Goal: Communication & Community: Answer question/provide support

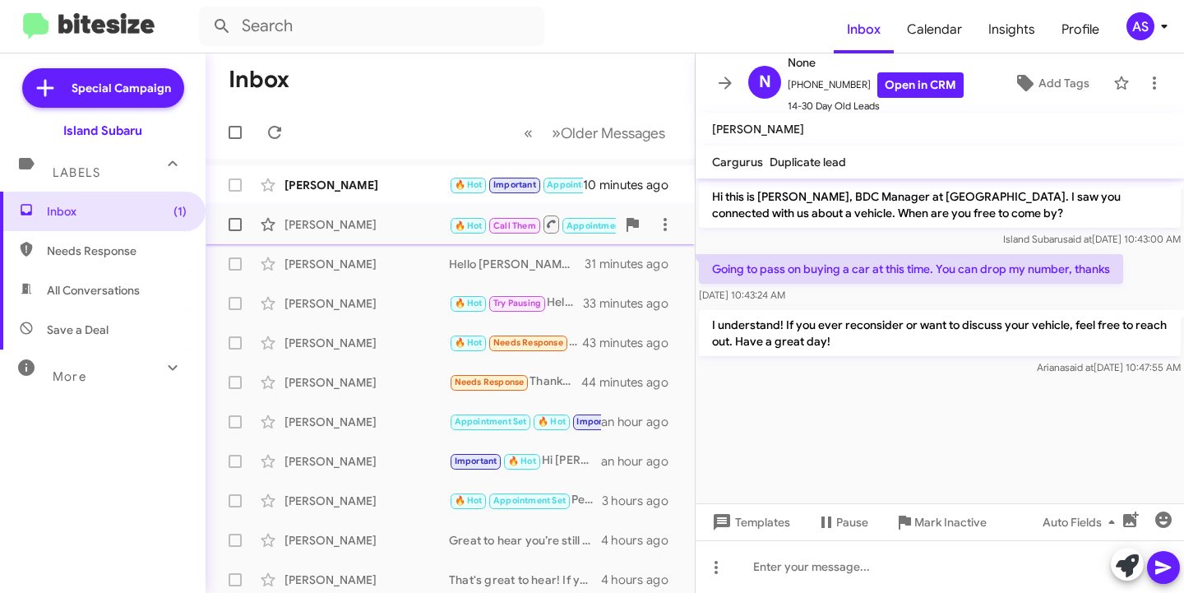
click at [360, 219] on div "[PERSON_NAME]" at bounding box center [367, 224] width 165 height 16
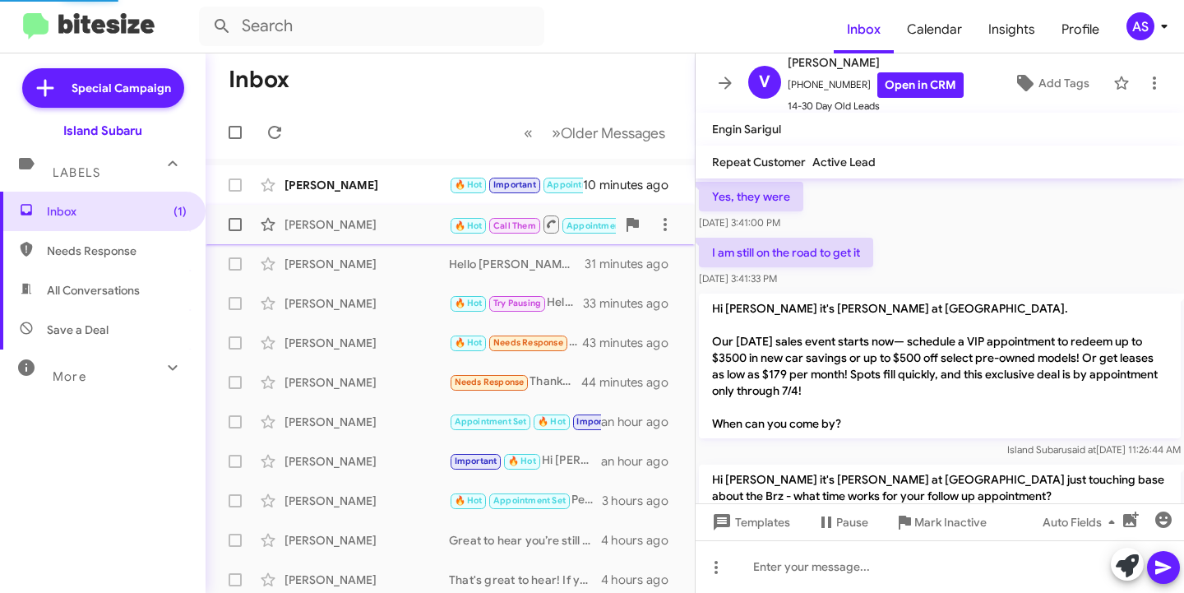
scroll to position [1090, 0]
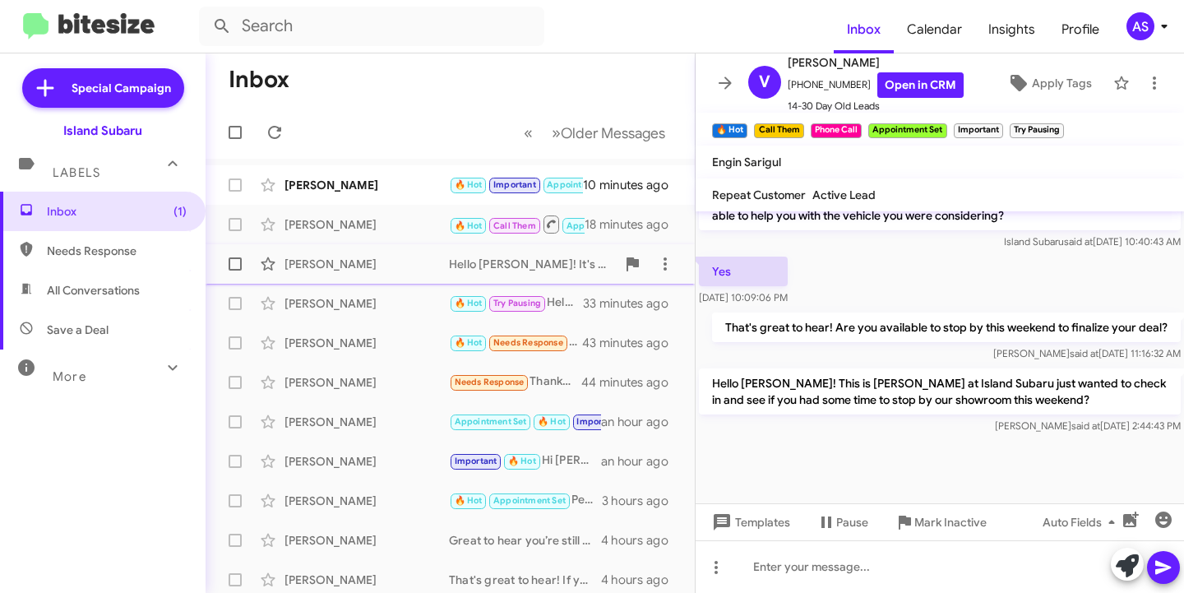
click at [350, 274] on div "Wendell Frection Hello Wendell! It's Stephanie at Island Subaru. I wanted to ch…" at bounding box center [450, 264] width 463 height 33
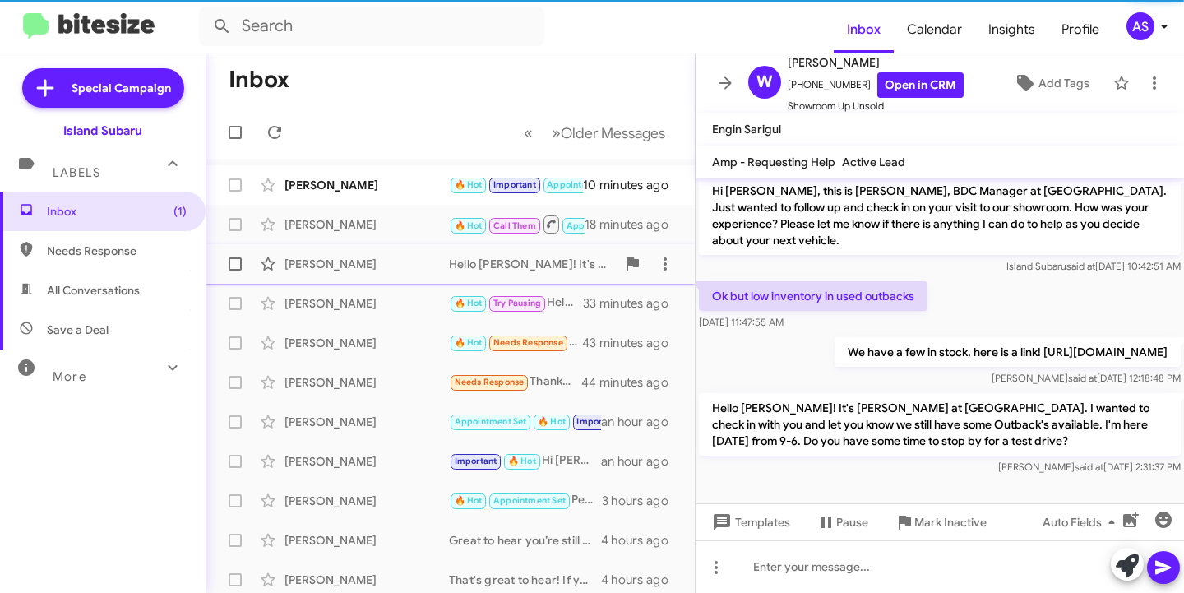
scroll to position [183, 0]
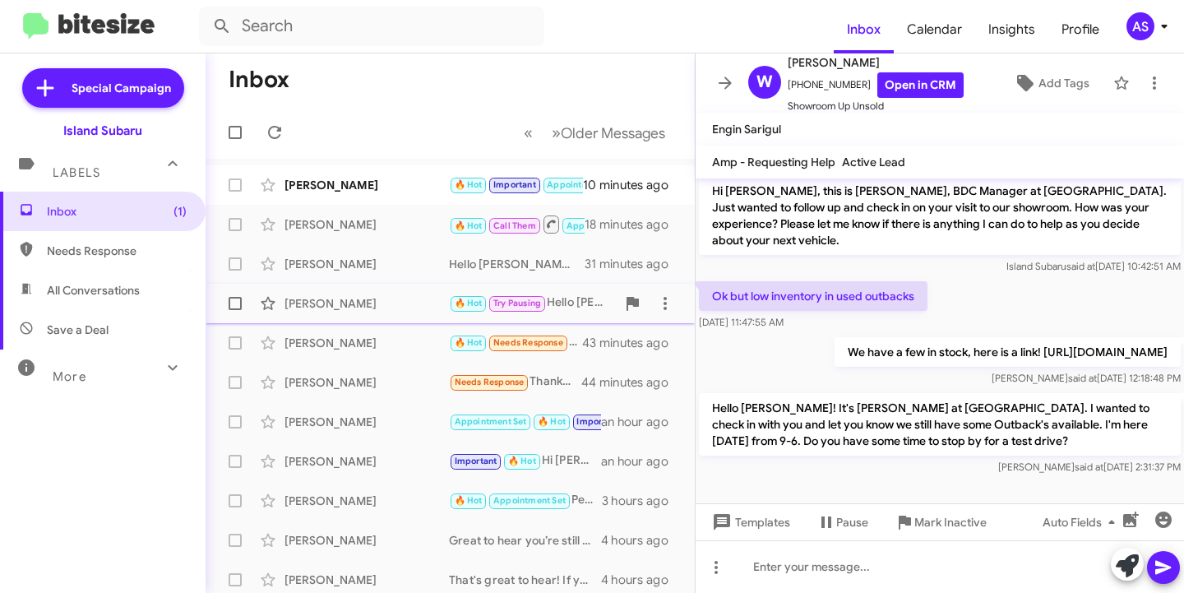
click at [343, 293] on div "Urszula Czajka 🔥 Hot Try Pausing Hello Urszula! It's Stephanie with Island Suba…" at bounding box center [450, 303] width 463 height 33
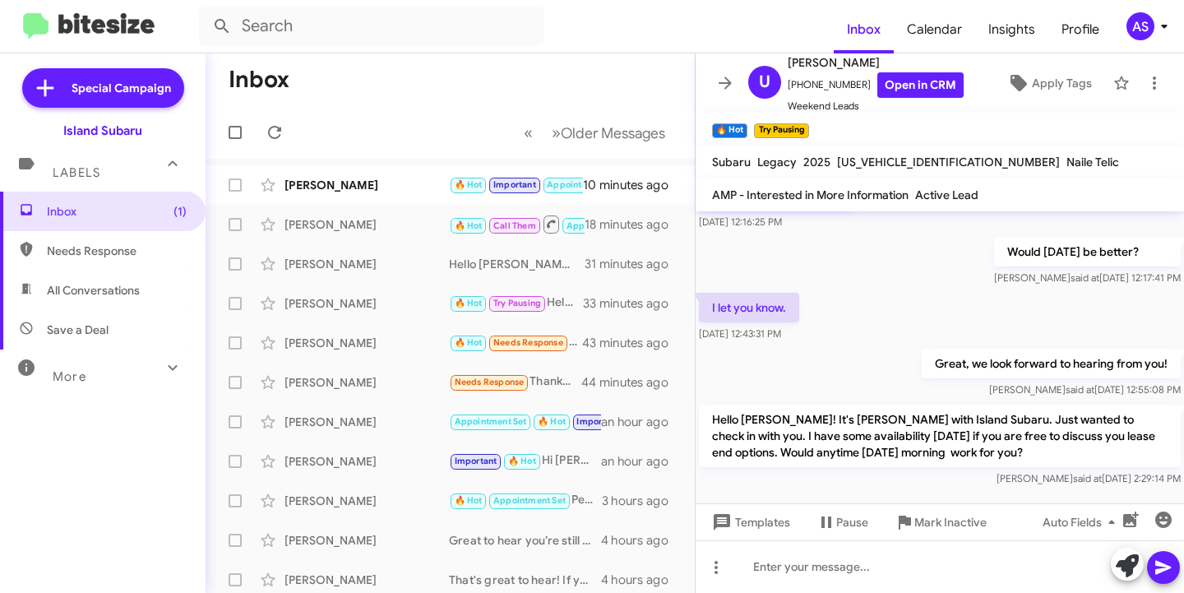
scroll to position [391, 0]
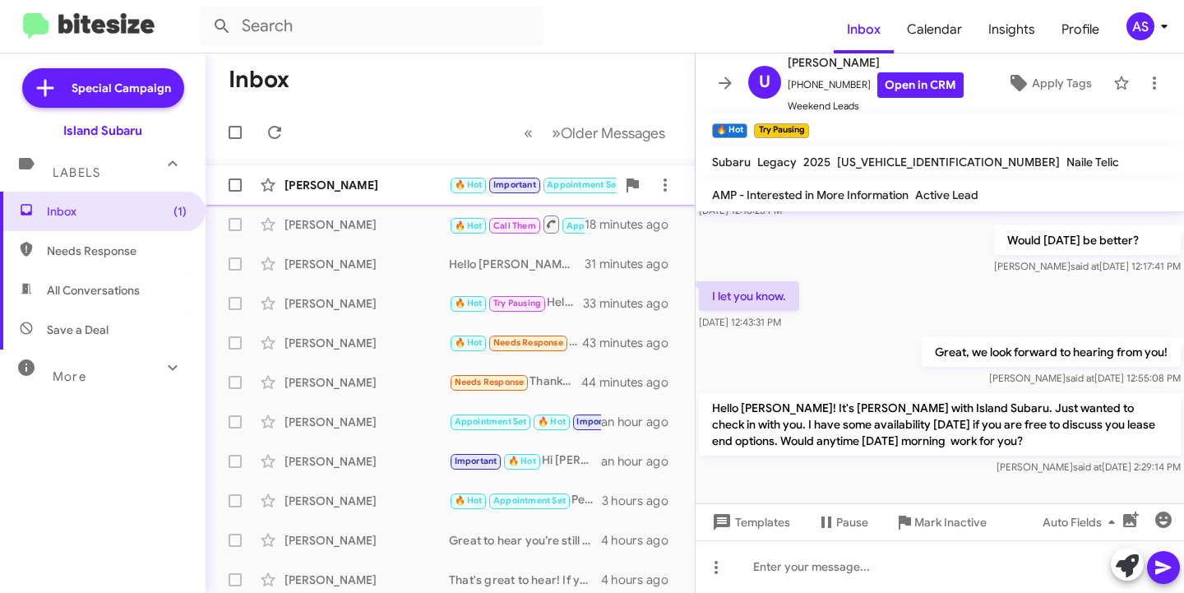
click at [382, 193] on div "Leslie Lopez 🔥 Hot Important Appointment Set Needs Response I'm sorry trying to…" at bounding box center [450, 185] width 463 height 33
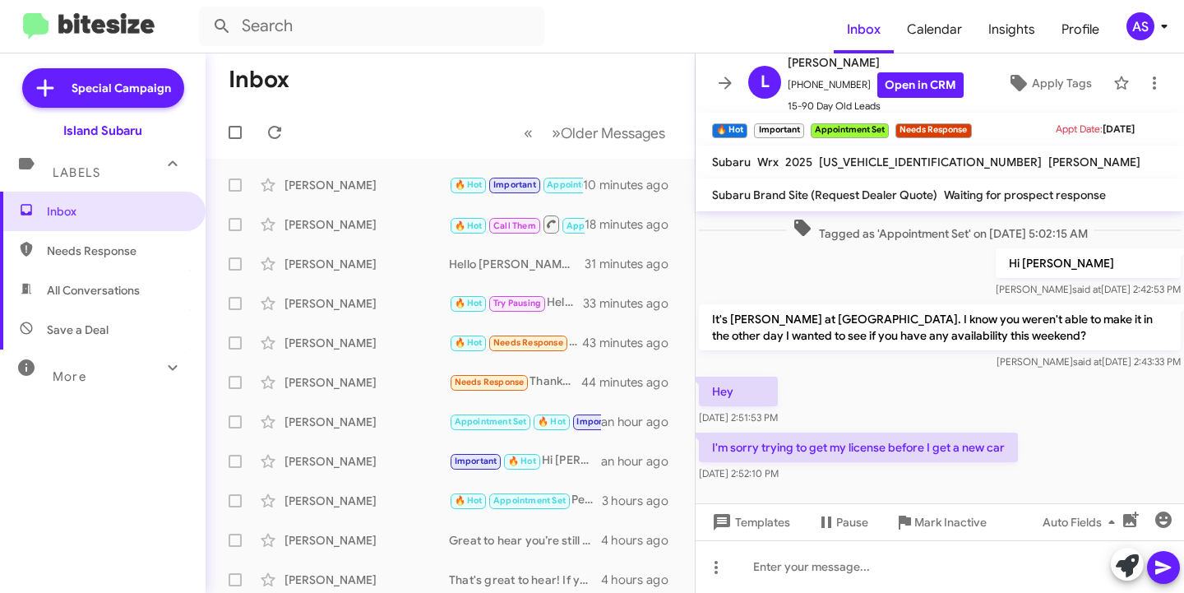
scroll to position [878, 0]
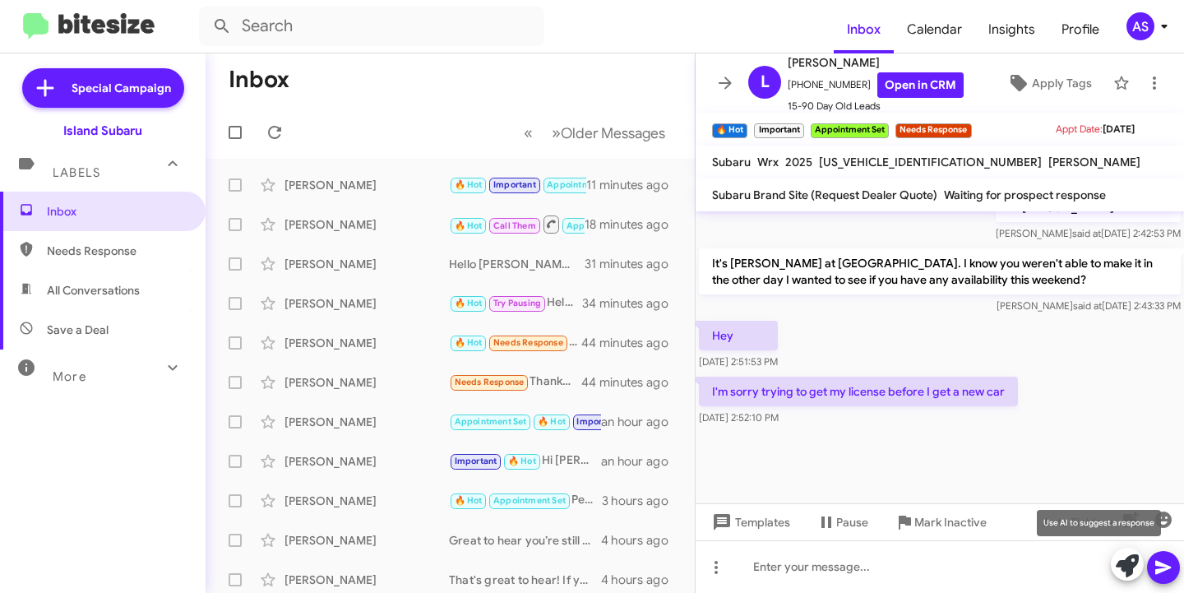
click at [1120, 573] on icon at bounding box center [1127, 565] width 23 height 23
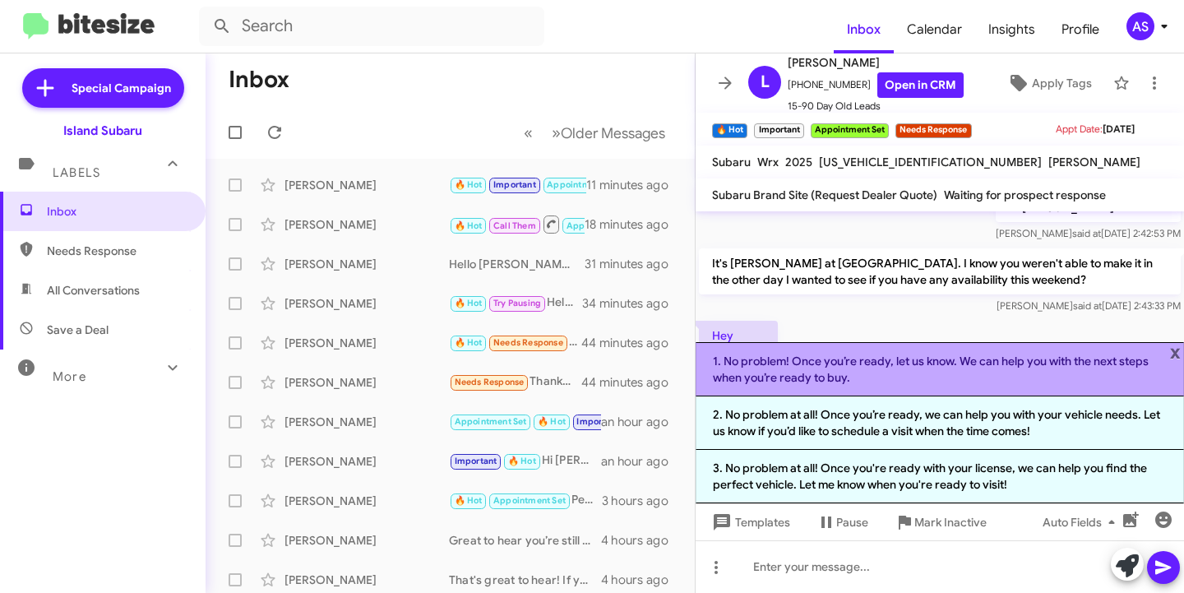
click at [965, 382] on li "1. No problem! Once you’re ready, let us know. We can help you with the next st…" at bounding box center [940, 369] width 489 height 54
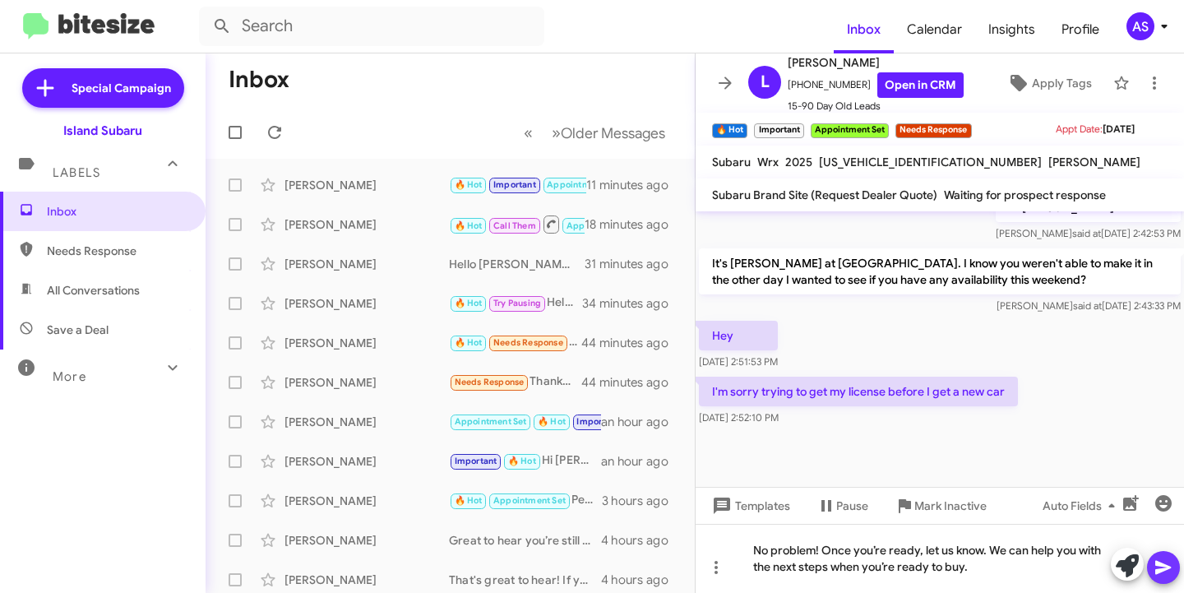
click at [1150, 571] on button at bounding box center [1163, 567] width 33 height 33
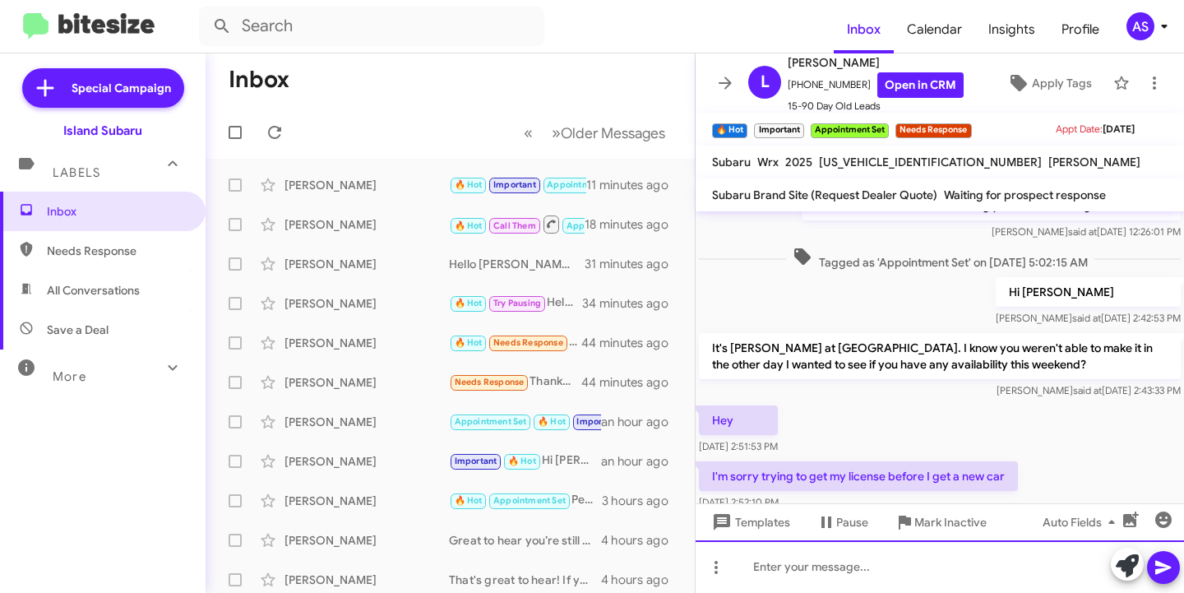
scroll to position [955, 0]
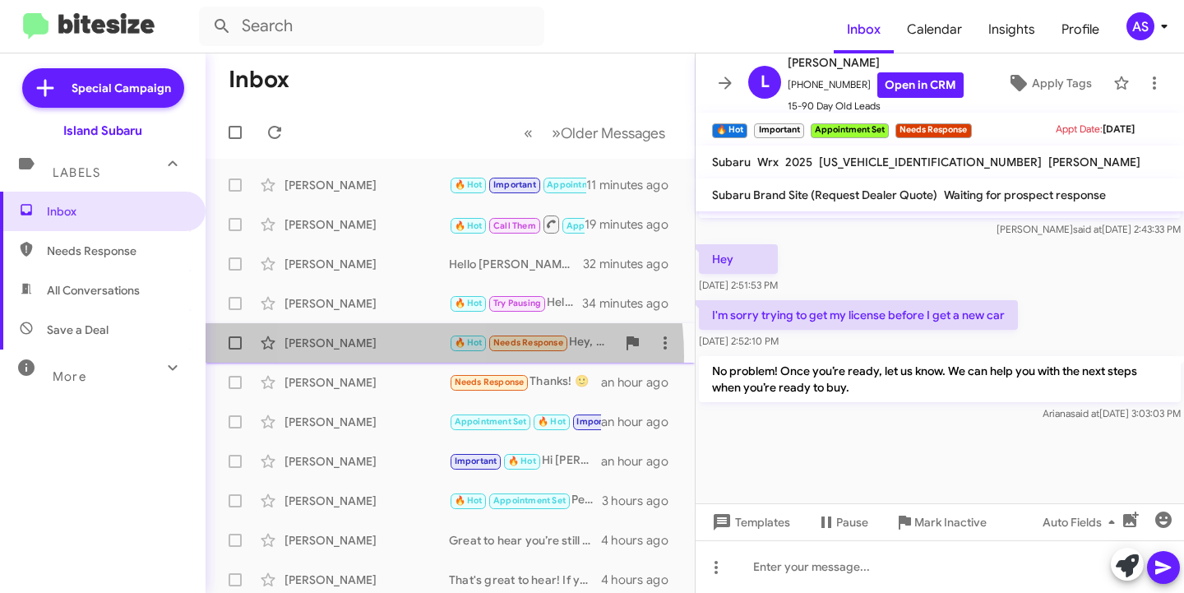
click at [376, 357] on div "John Tumolo 🔥 Hot Needs Response Hey, Stephanie. I received an OTD price from J…" at bounding box center [450, 343] width 463 height 33
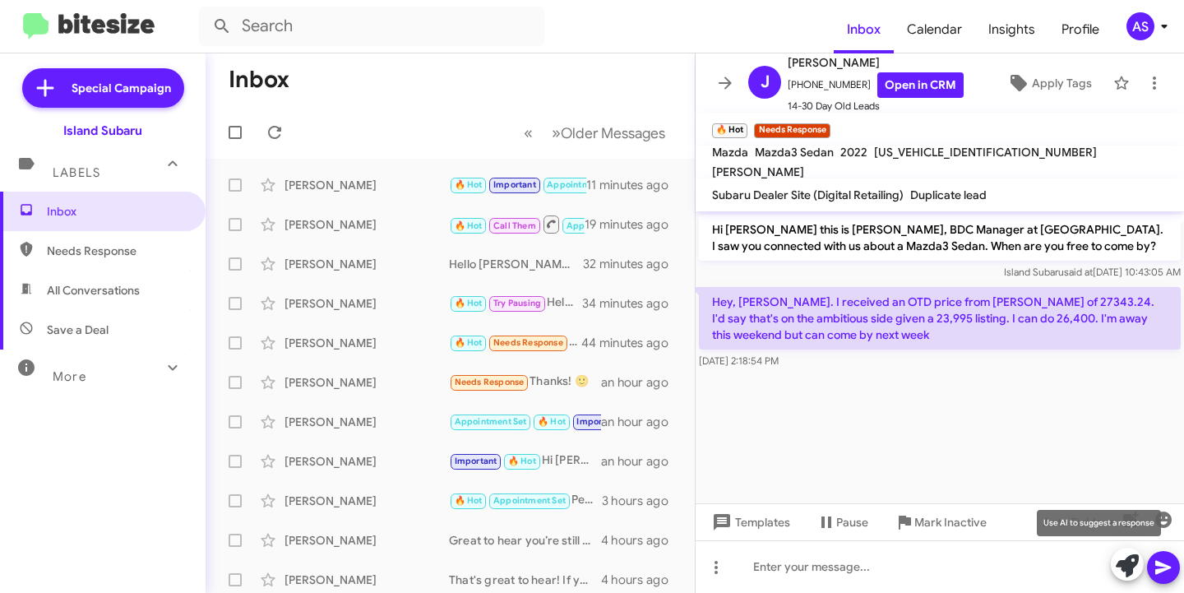
click at [1123, 563] on icon at bounding box center [1127, 565] width 23 height 23
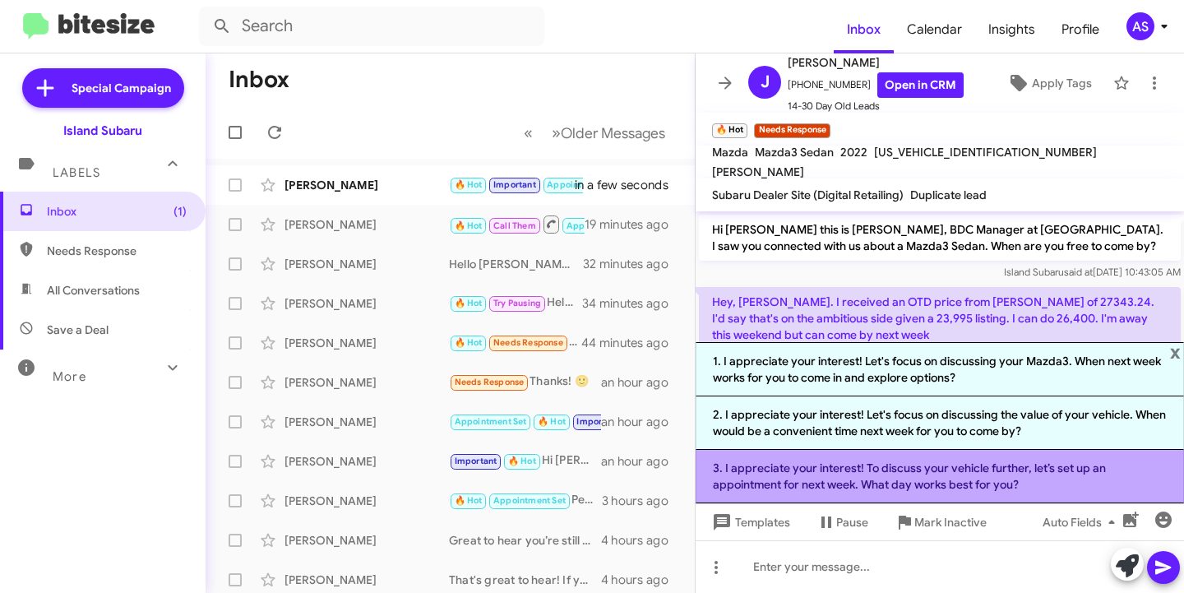
click at [1060, 459] on li "3. I appreciate your interest! To discuss your vehicle further, let’s set up an…" at bounding box center [940, 476] width 489 height 53
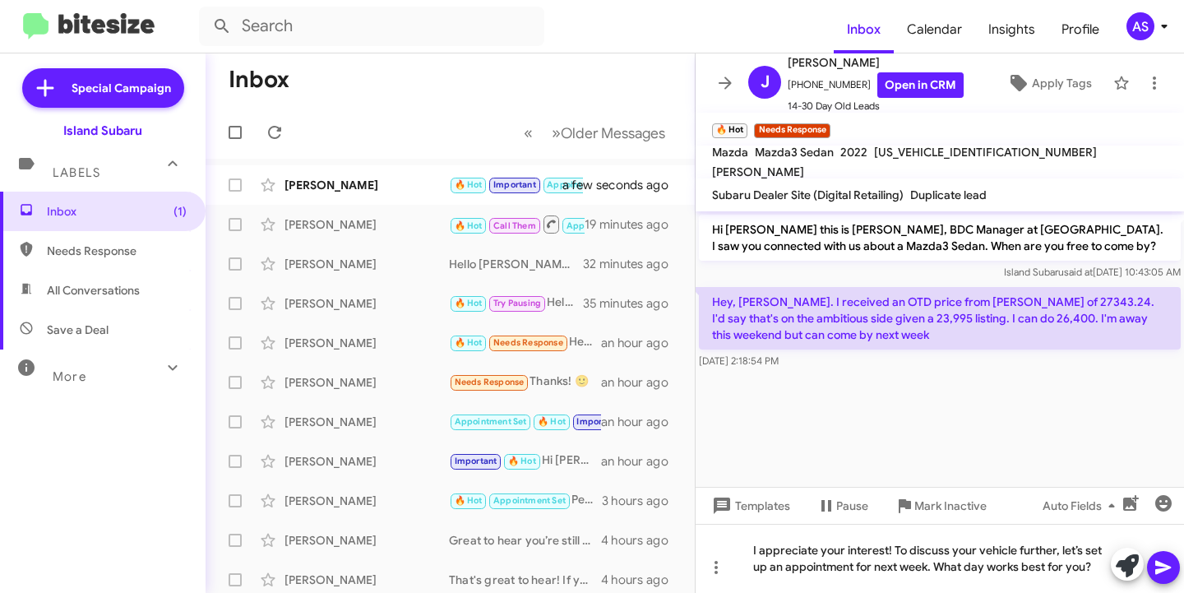
click at [1157, 557] on span at bounding box center [1164, 567] width 20 height 33
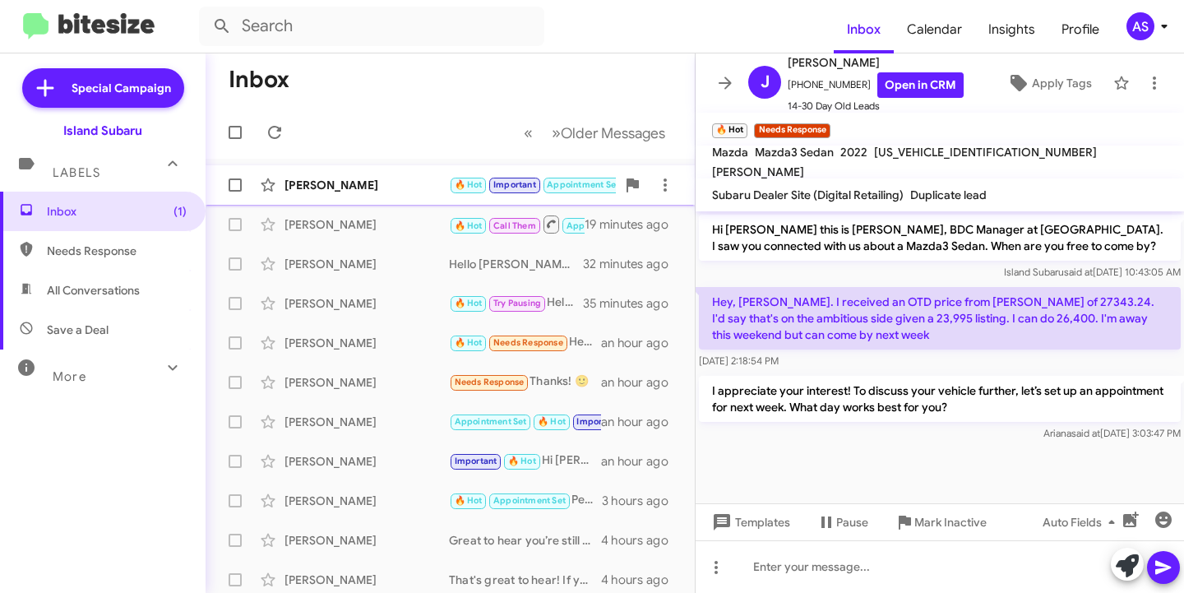
click at [352, 186] on div "[PERSON_NAME]" at bounding box center [367, 185] width 165 height 16
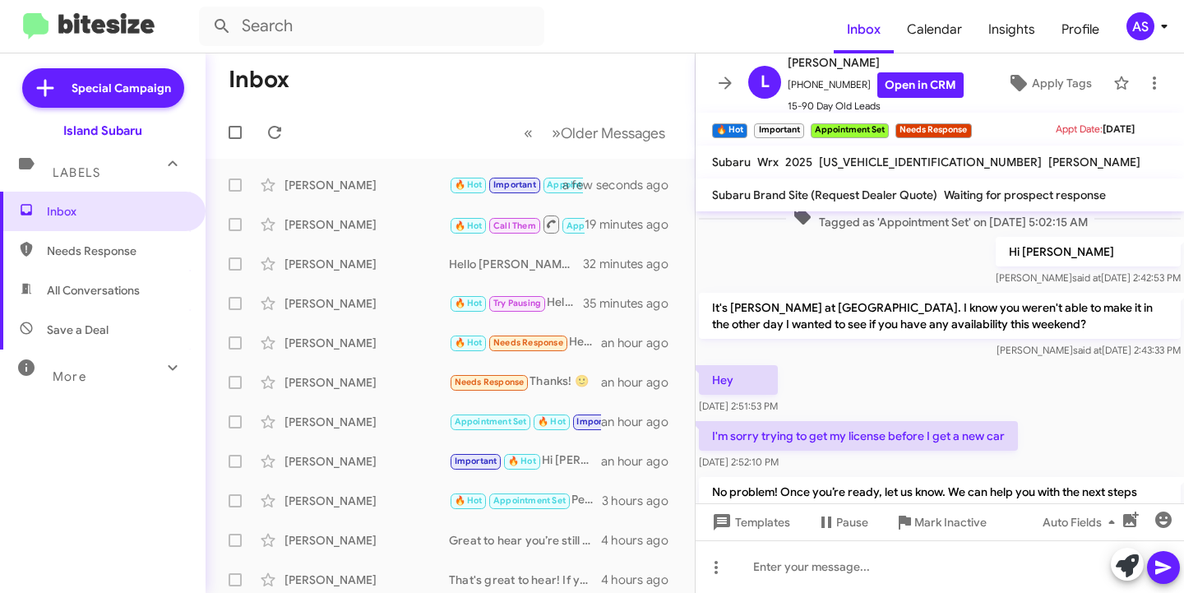
scroll to position [1015, 0]
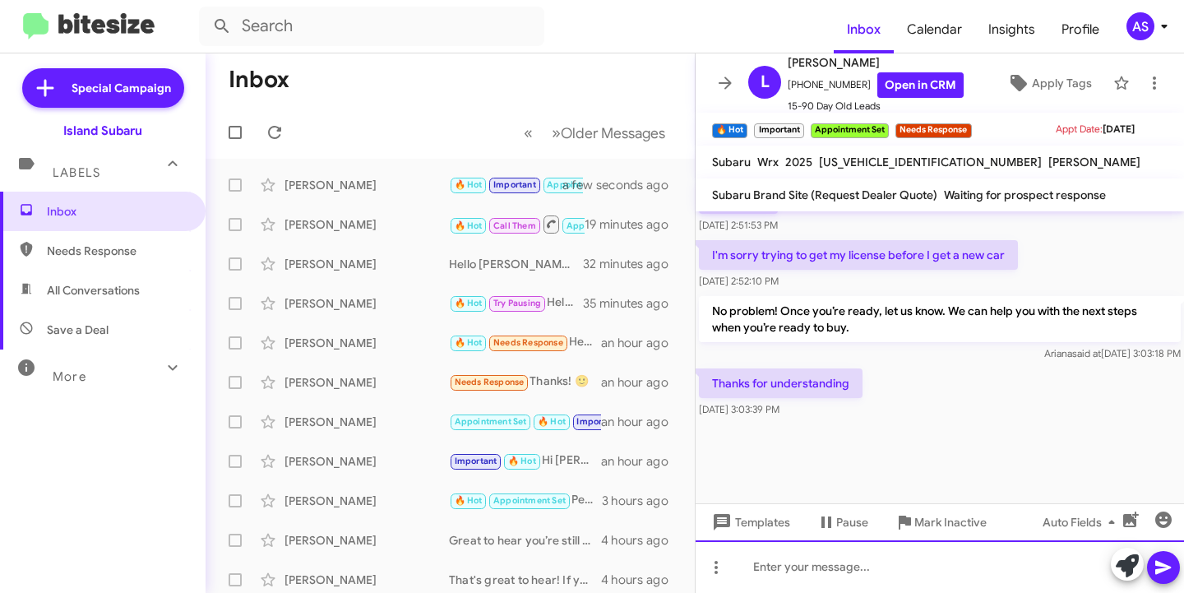
click at [845, 571] on div at bounding box center [940, 566] width 489 height 53
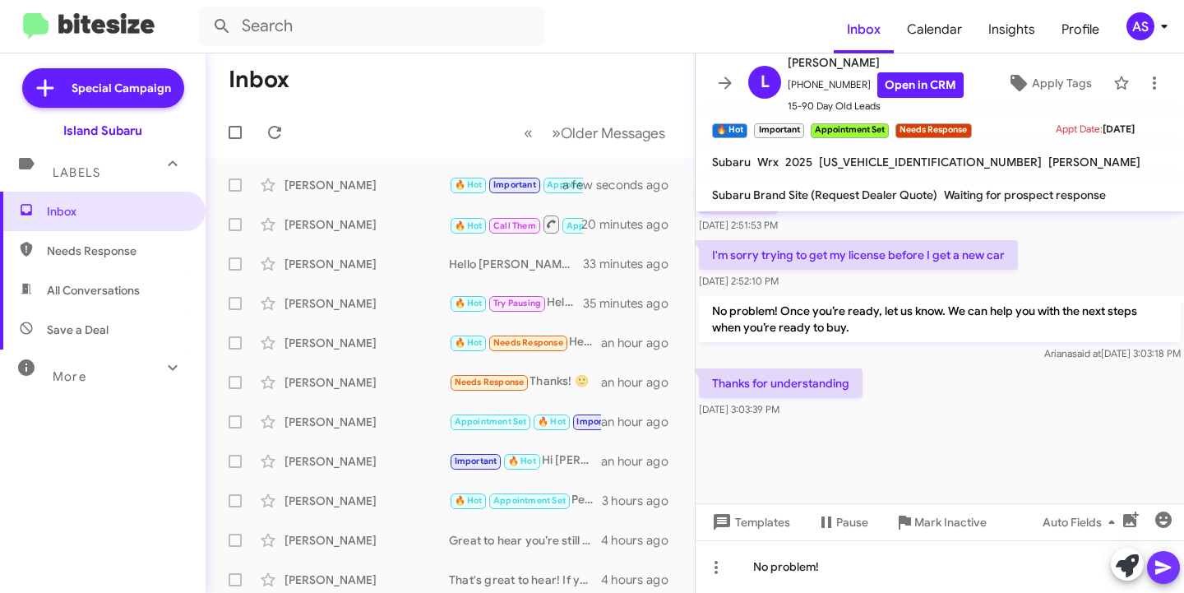
click at [1163, 563] on icon at bounding box center [1164, 568] width 20 height 20
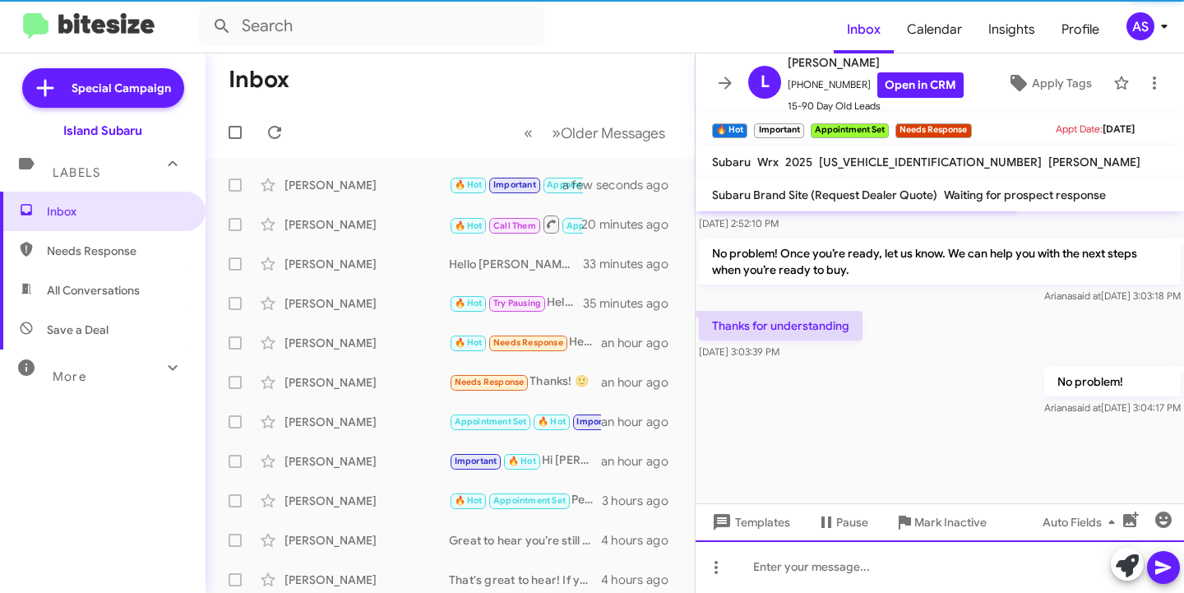
scroll to position [1075, 0]
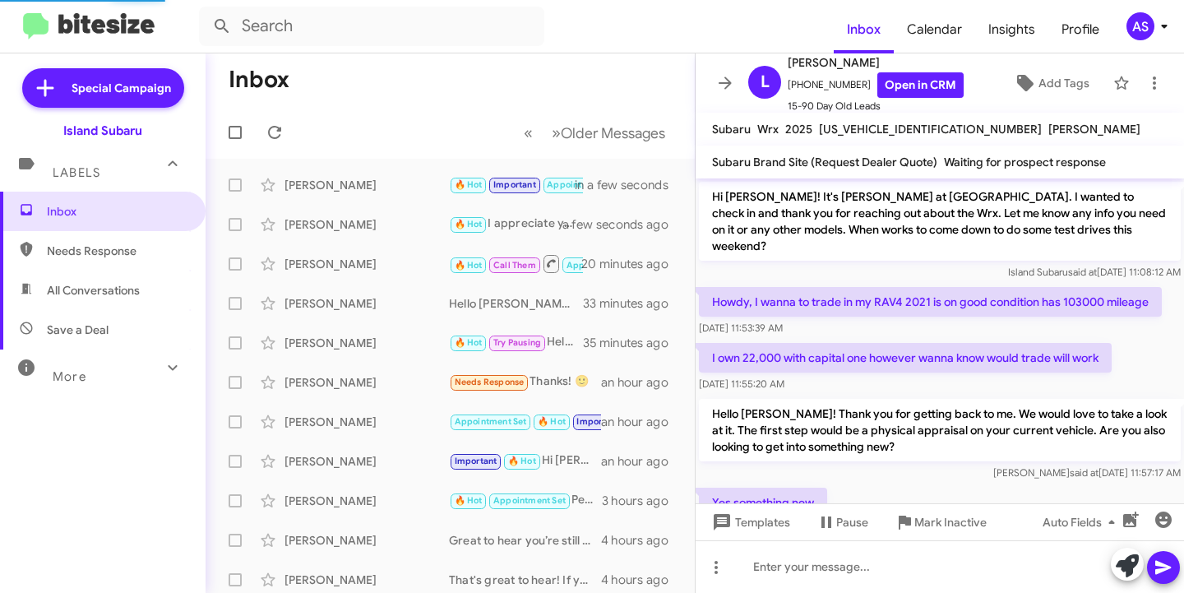
scroll to position [966, 0]
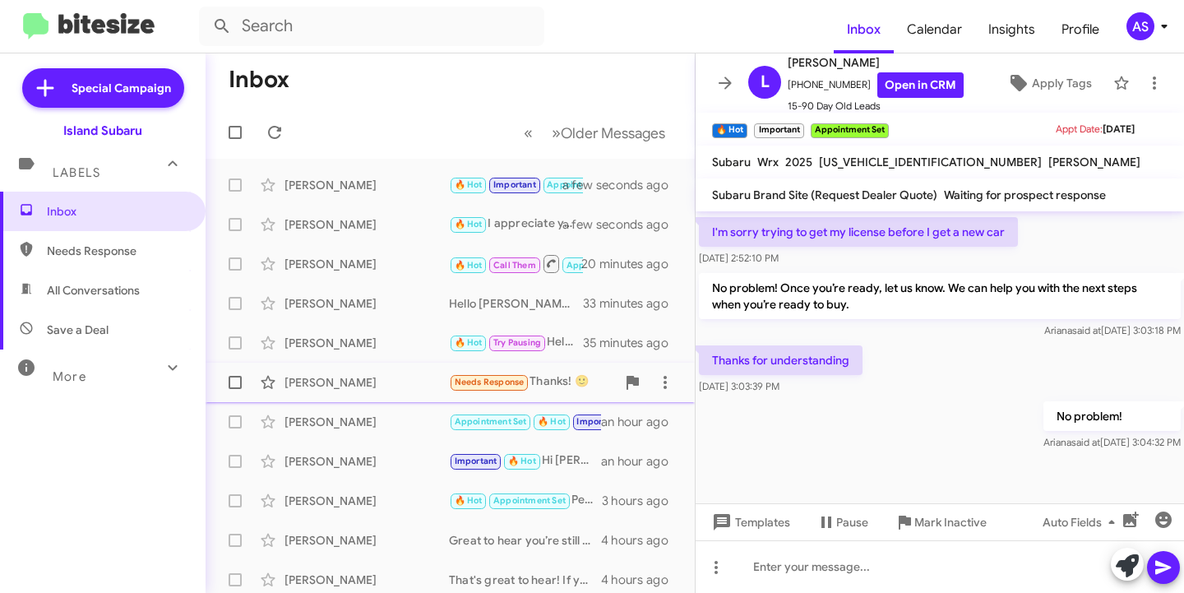
click at [371, 394] on div "Michael Carducci Needs Response Thanks! 🙂 an hour ago" at bounding box center [450, 382] width 463 height 33
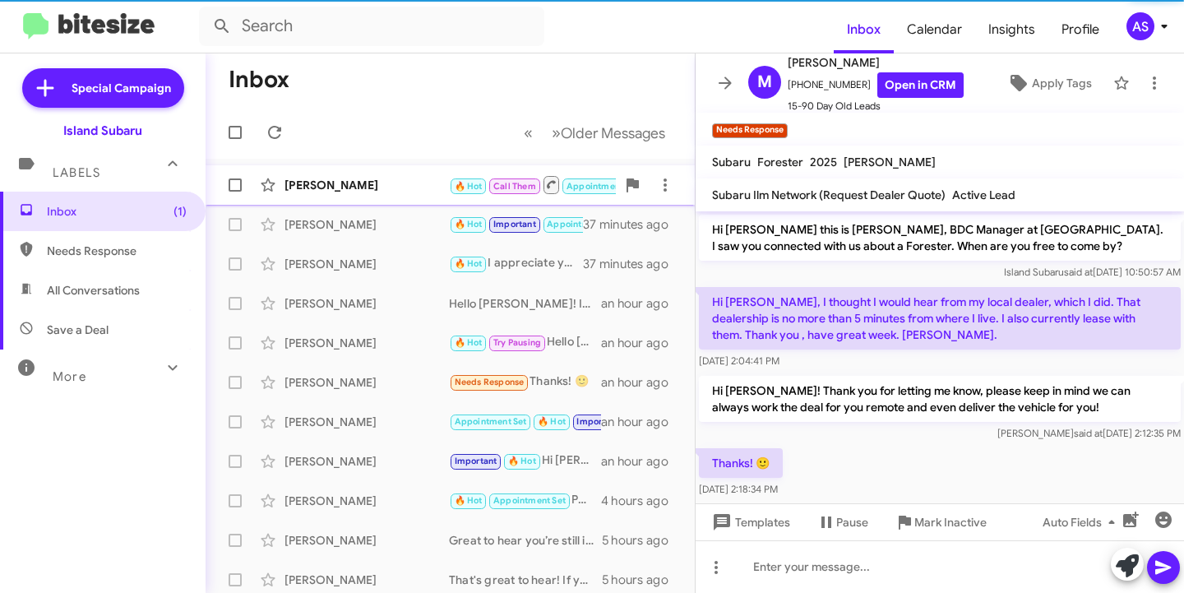
click at [382, 182] on div "[PERSON_NAME]" at bounding box center [367, 185] width 165 height 16
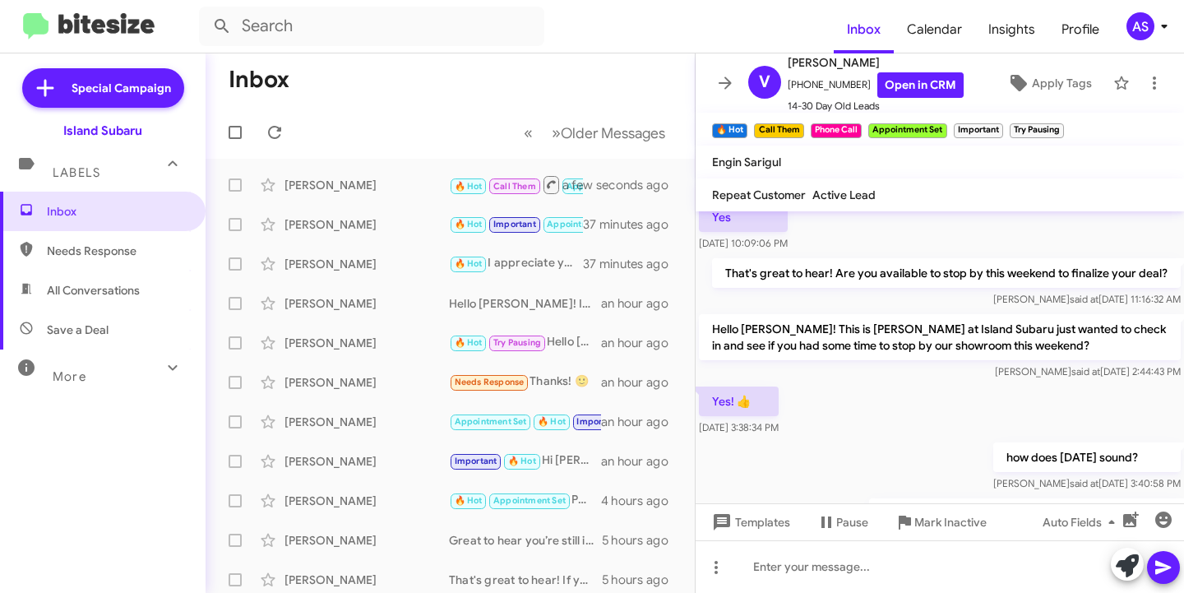
scroll to position [991, 0]
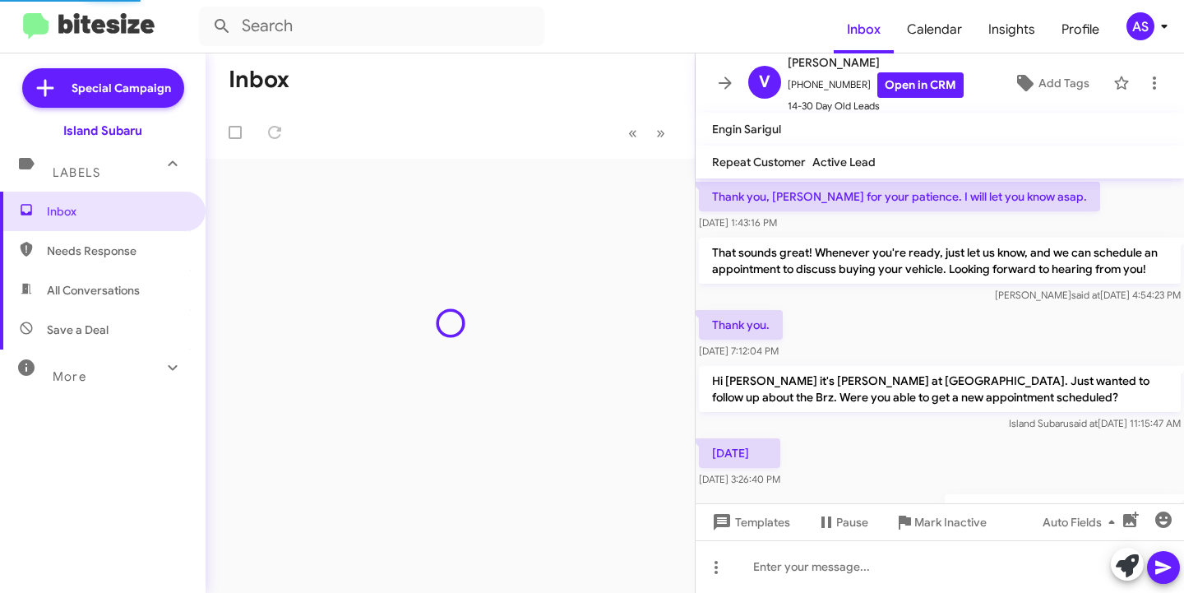
scroll to position [892, 0]
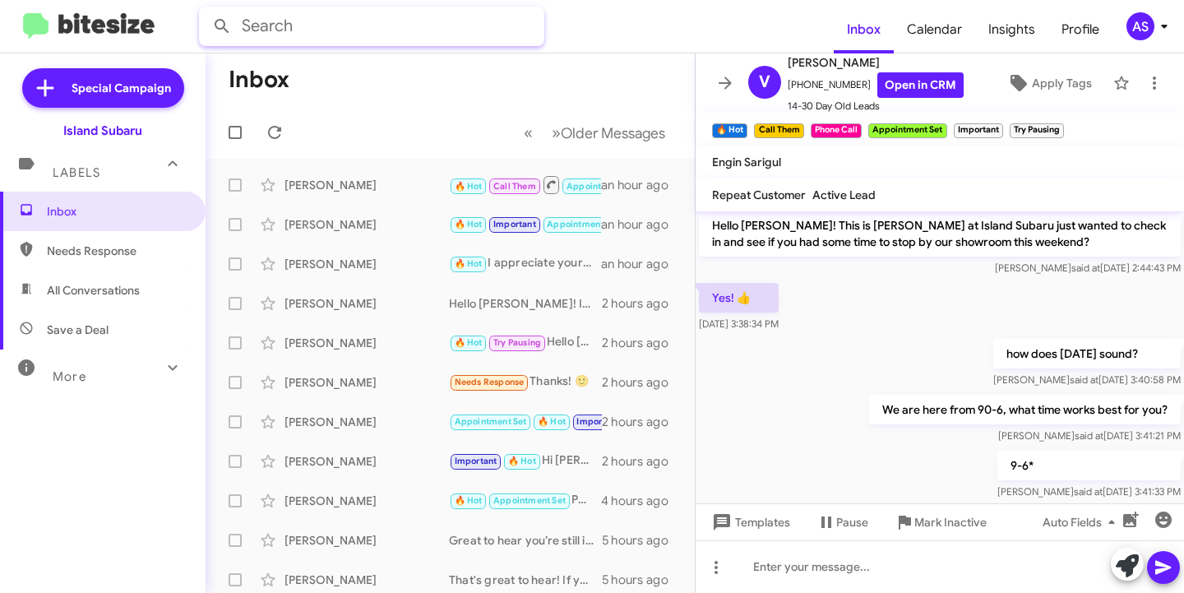
click at [271, 39] on input "text" at bounding box center [371, 26] width 345 height 39
click at [206, 10] on button at bounding box center [222, 26] width 33 height 33
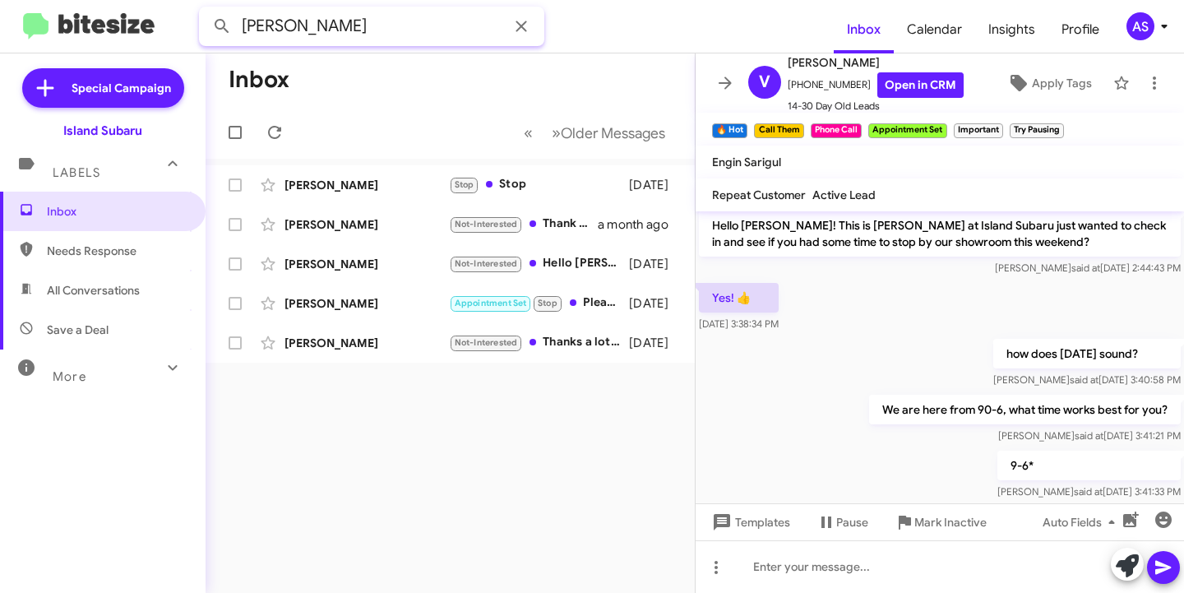
drag, startPoint x: 299, startPoint y: 25, endPoint x: 247, endPoint y: 24, distance: 52.6
click at [248, 25] on input "thomas barberi" at bounding box center [371, 26] width 345 height 39
type input "[PERSON_NAME]"
click at [206, 10] on button at bounding box center [222, 26] width 33 height 33
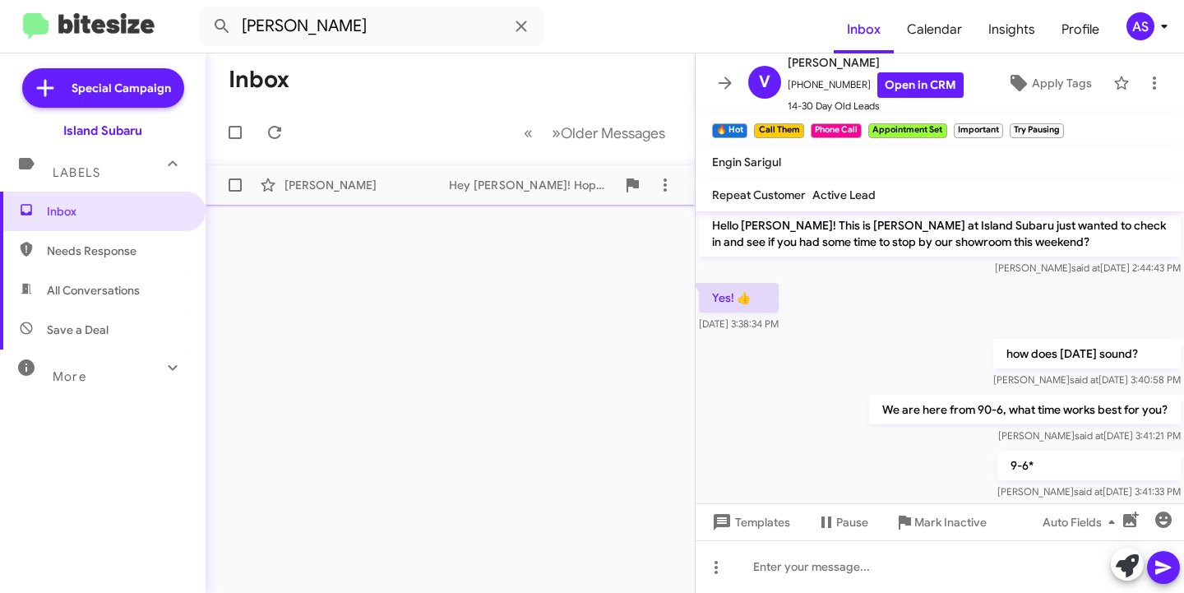
click at [347, 178] on div "Mary Barberi" at bounding box center [367, 185] width 165 height 16
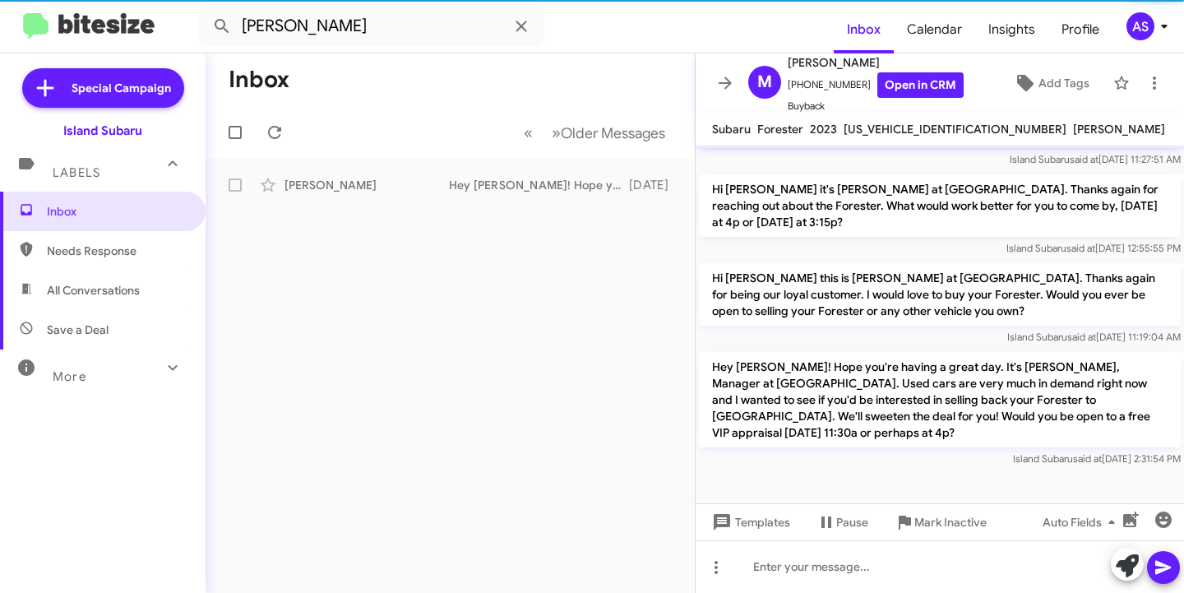
scroll to position [2011, 0]
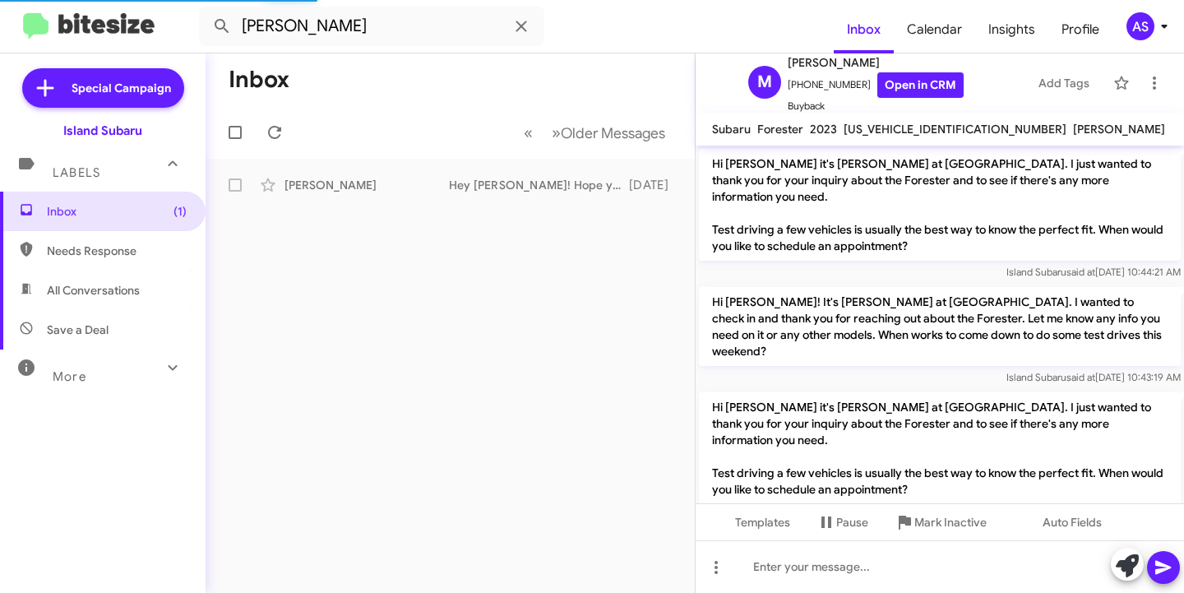
scroll to position [2011, 0]
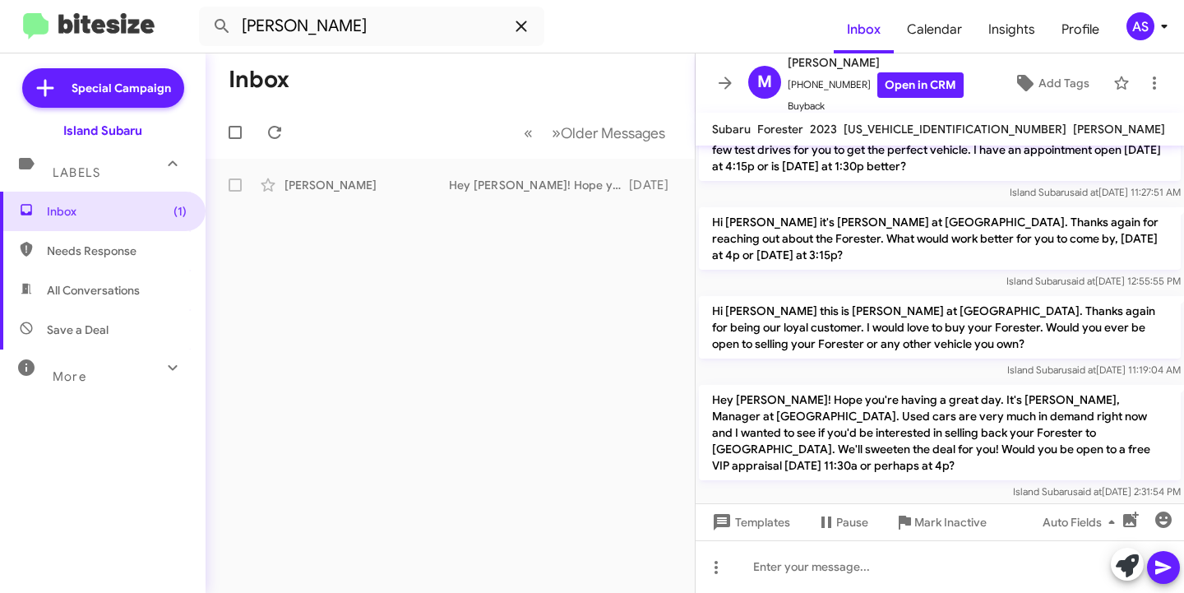
click at [524, 25] on icon at bounding box center [521, 26] width 11 height 11
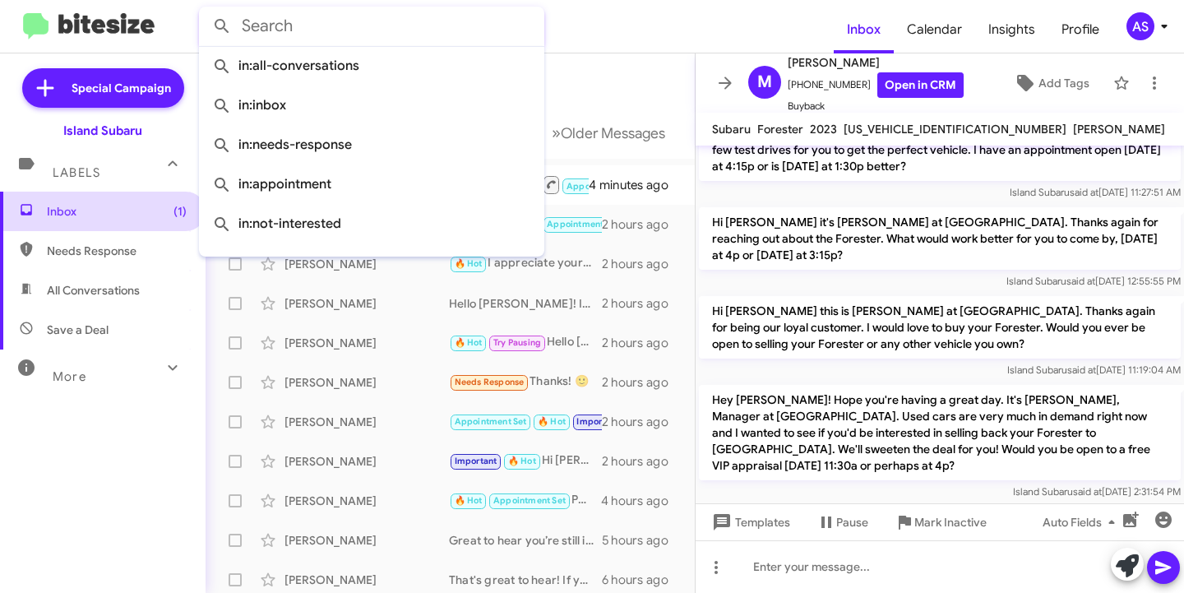
click at [94, 203] on span "Inbox (1)" at bounding box center [117, 211] width 140 height 16
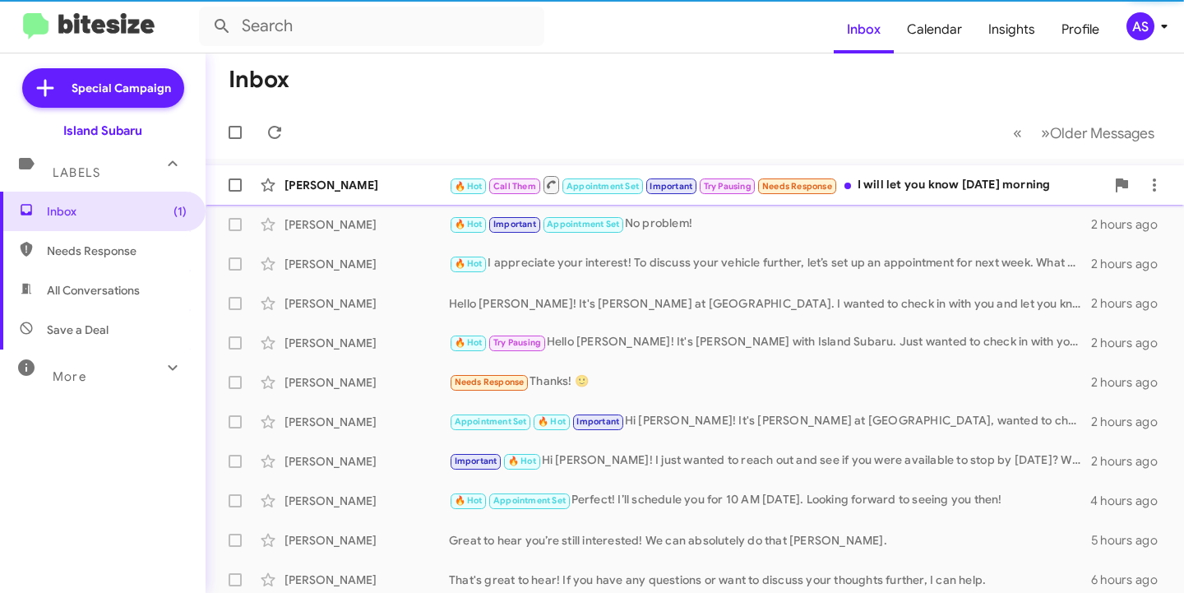
click at [345, 204] on span "Vitaliy Mirzabeyli 🔥 Hot Call Them Appointment Set Important Try Pausing Needs …" at bounding box center [695, 184] width 979 height 39
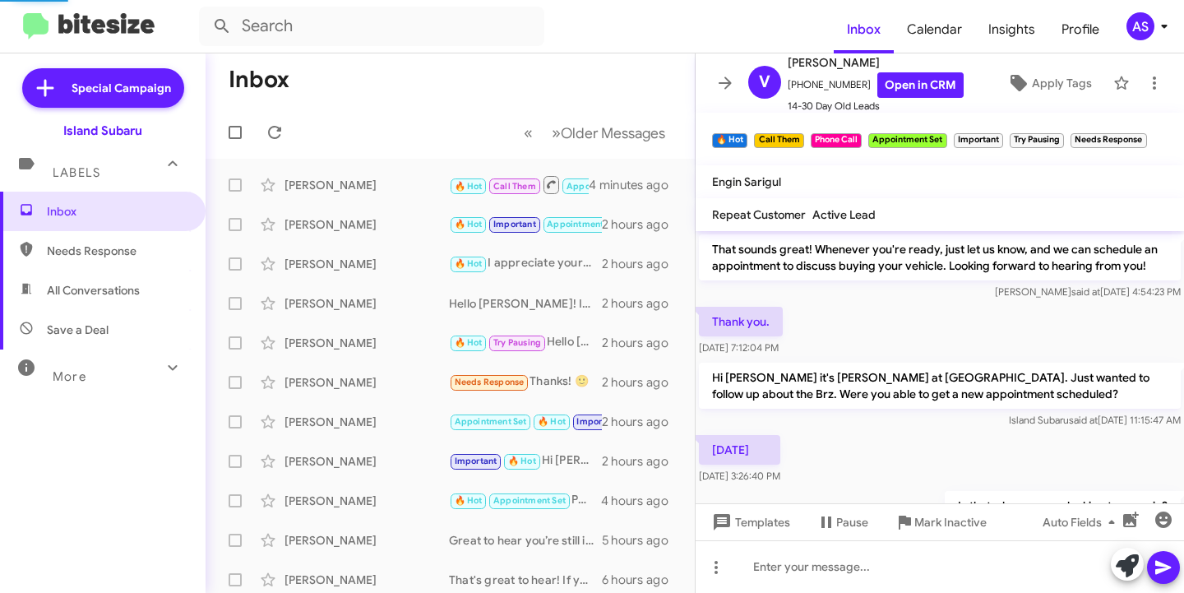
scroll to position [1011, 0]
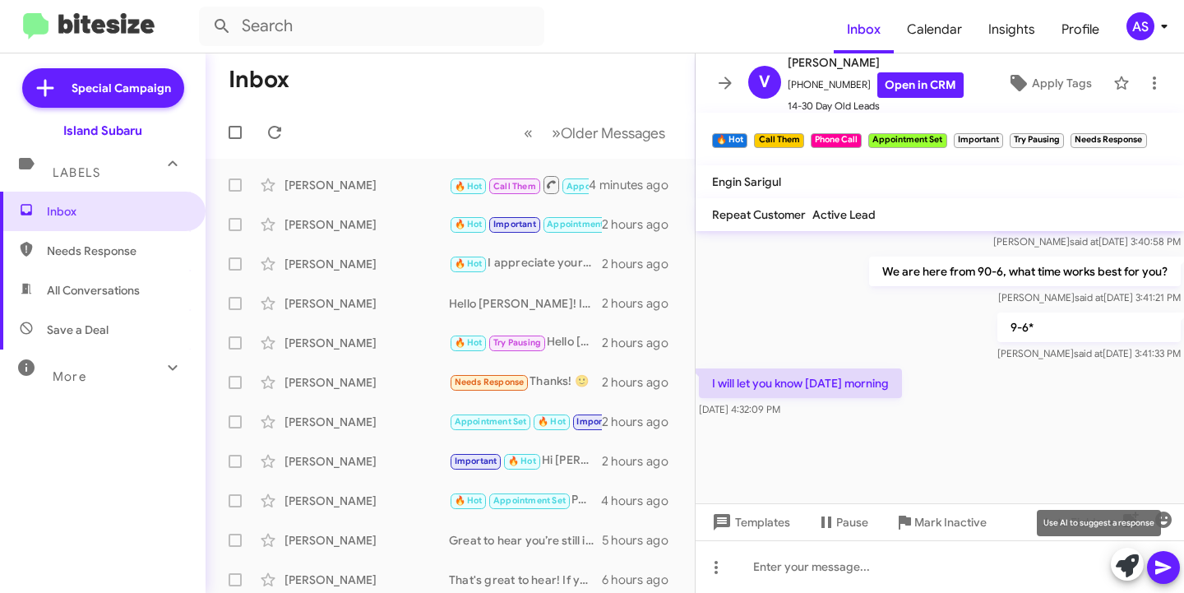
click at [1135, 575] on icon at bounding box center [1127, 565] width 23 height 23
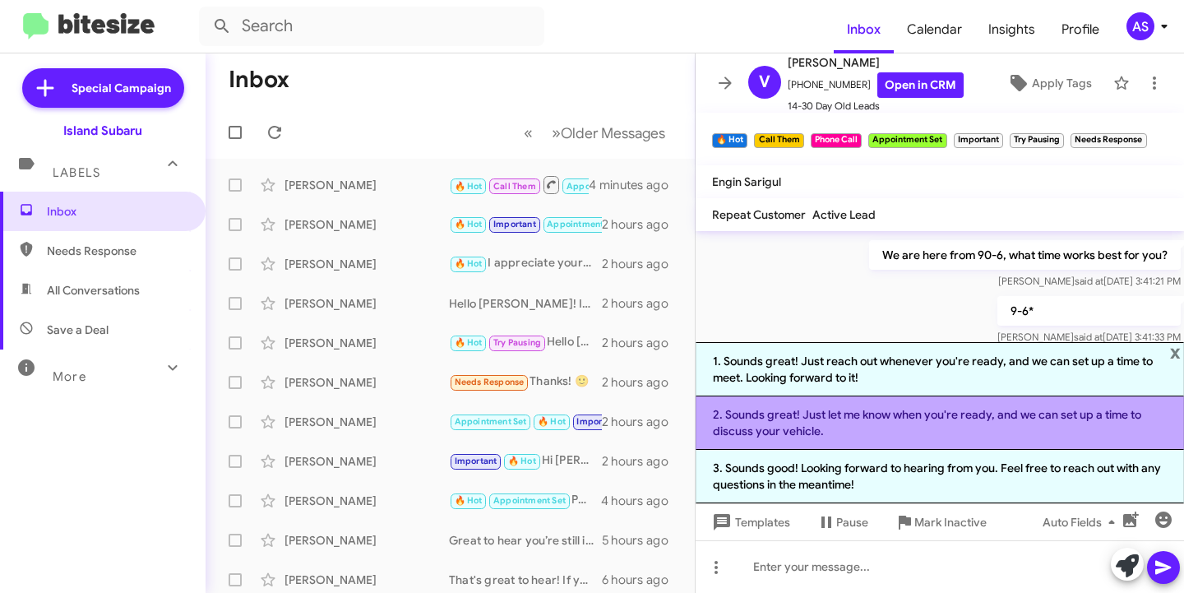
click at [964, 433] on li "2. Sounds great! Just let me know when you're ready, and we can set up a time t…" at bounding box center [940, 422] width 489 height 53
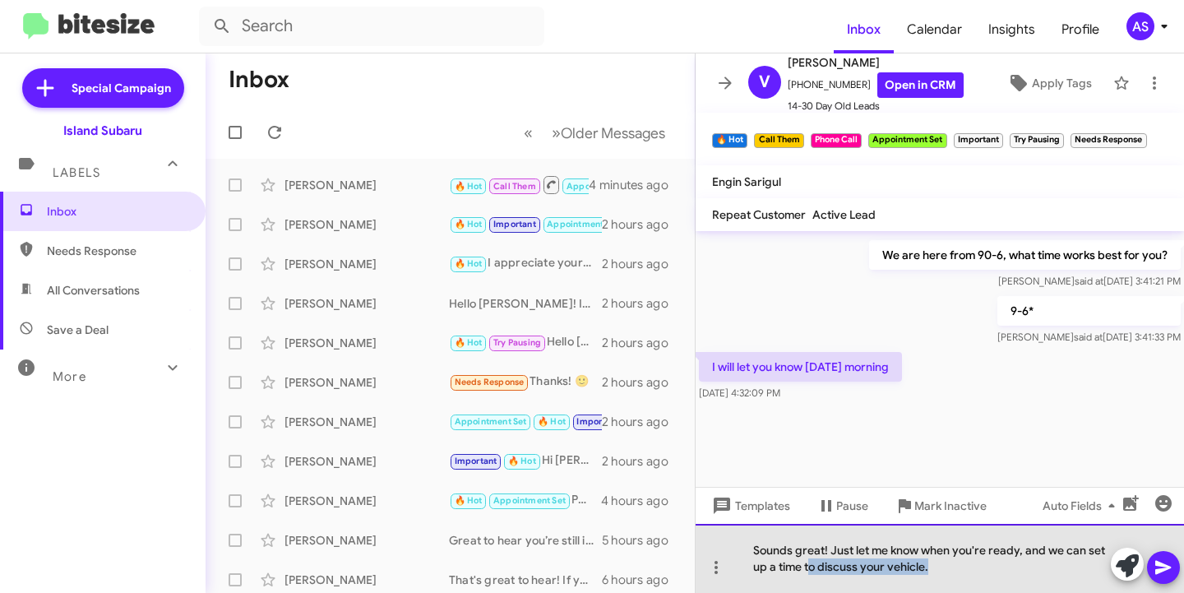
drag, startPoint x: 938, startPoint y: 568, endPoint x: 808, endPoint y: 572, distance: 130.0
click at [808, 572] on div "Sounds great! Just let me know when you're ready, and we can set up a time to d…" at bounding box center [940, 558] width 489 height 69
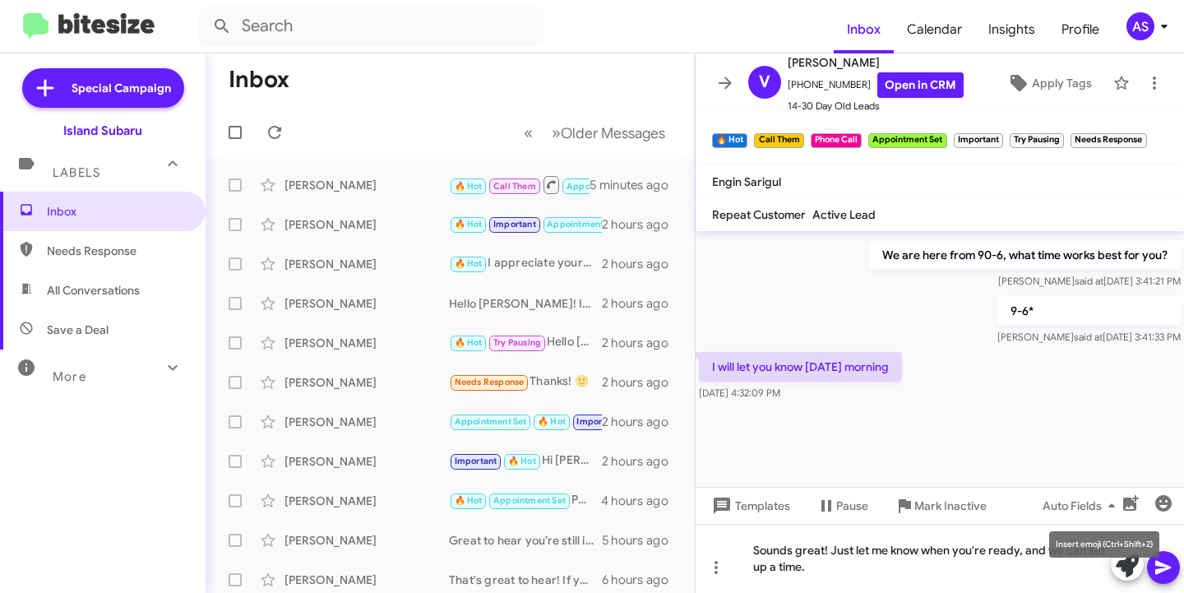
click at [1160, 563] on mat-tooltip-component "Insert emoji (Ctrl+Shift+2)" at bounding box center [1104, 544] width 133 height 49
click at [1168, 562] on icon at bounding box center [1164, 568] width 20 height 20
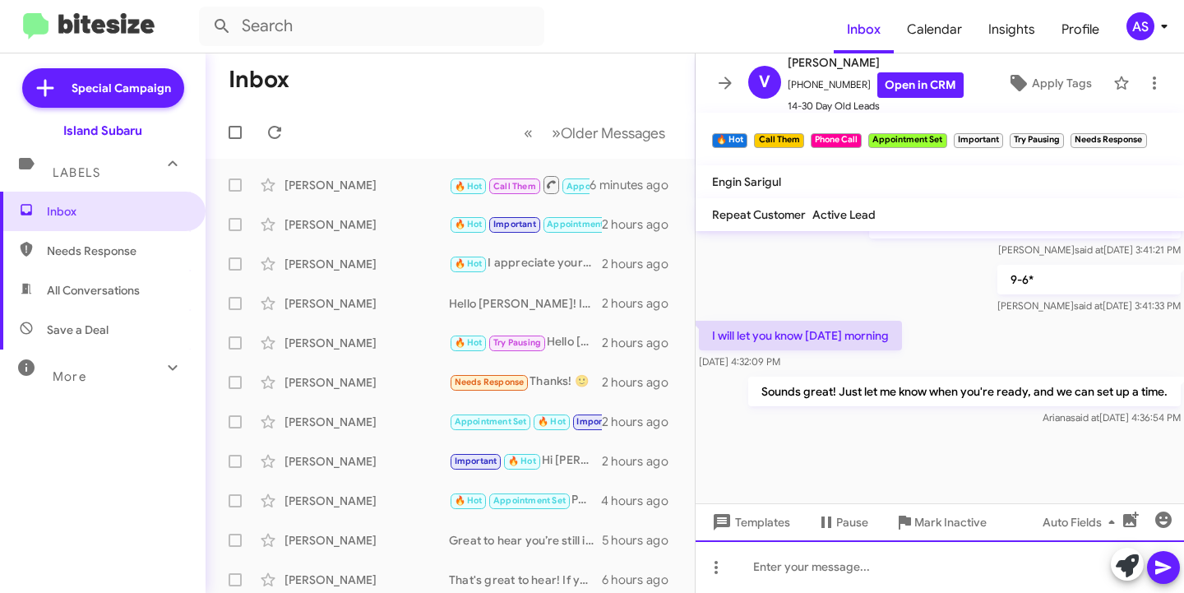
scroll to position [1879, 0]
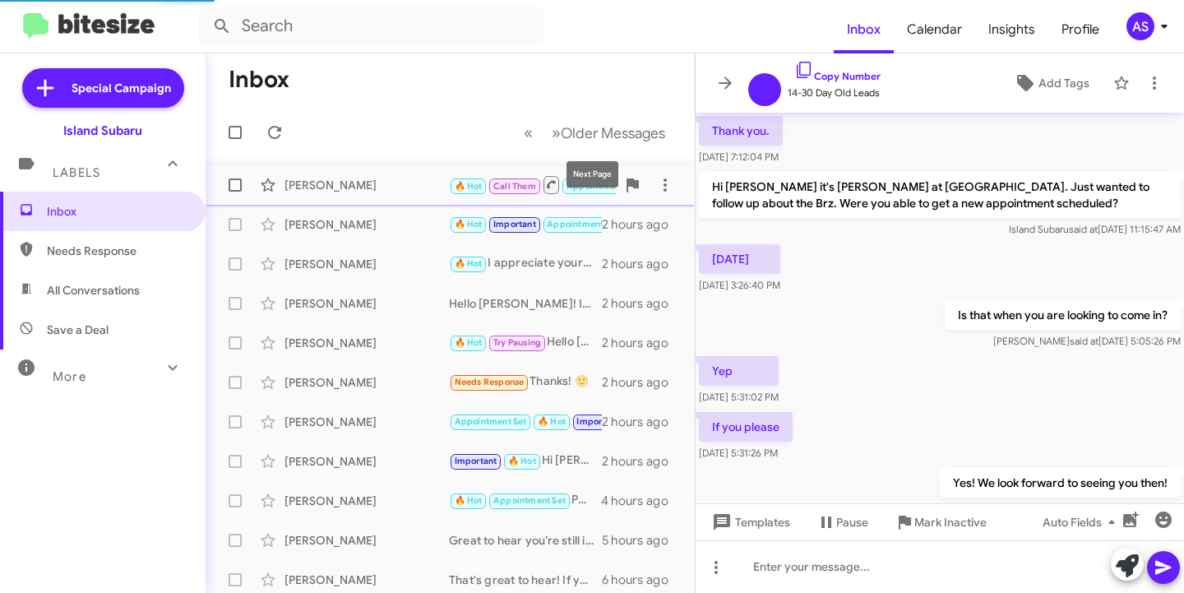
scroll to position [860, 0]
